Goal: Task Accomplishment & Management: Manage account settings

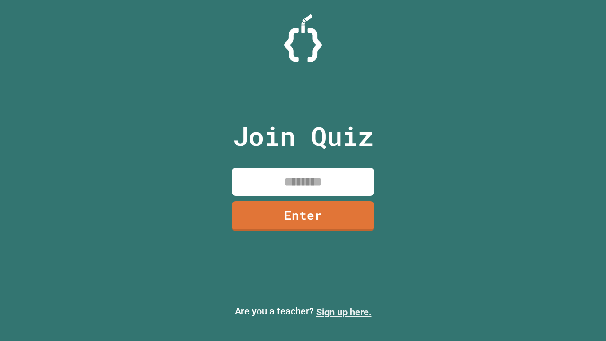
click at [343, 312] on link "Sign up here." at bounding box center [343, 311] width 55 height 11
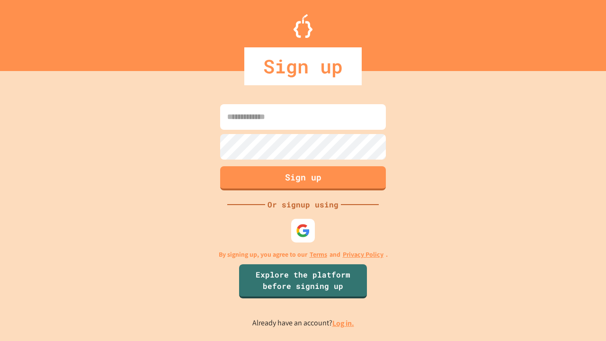
click at [343, 323] on link "Log in." at bounding box center [343, 323] width 22 height 10
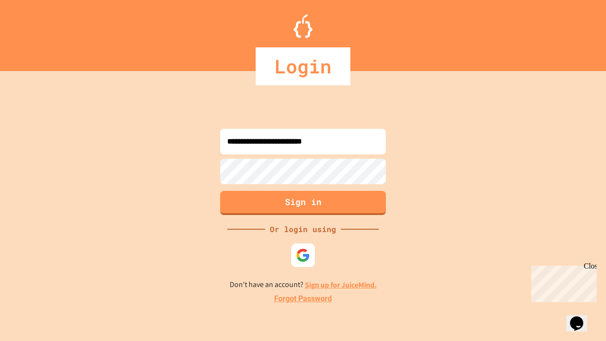
type input "**********"
